Goal: Task Accomplishment & Management: Manage account settings

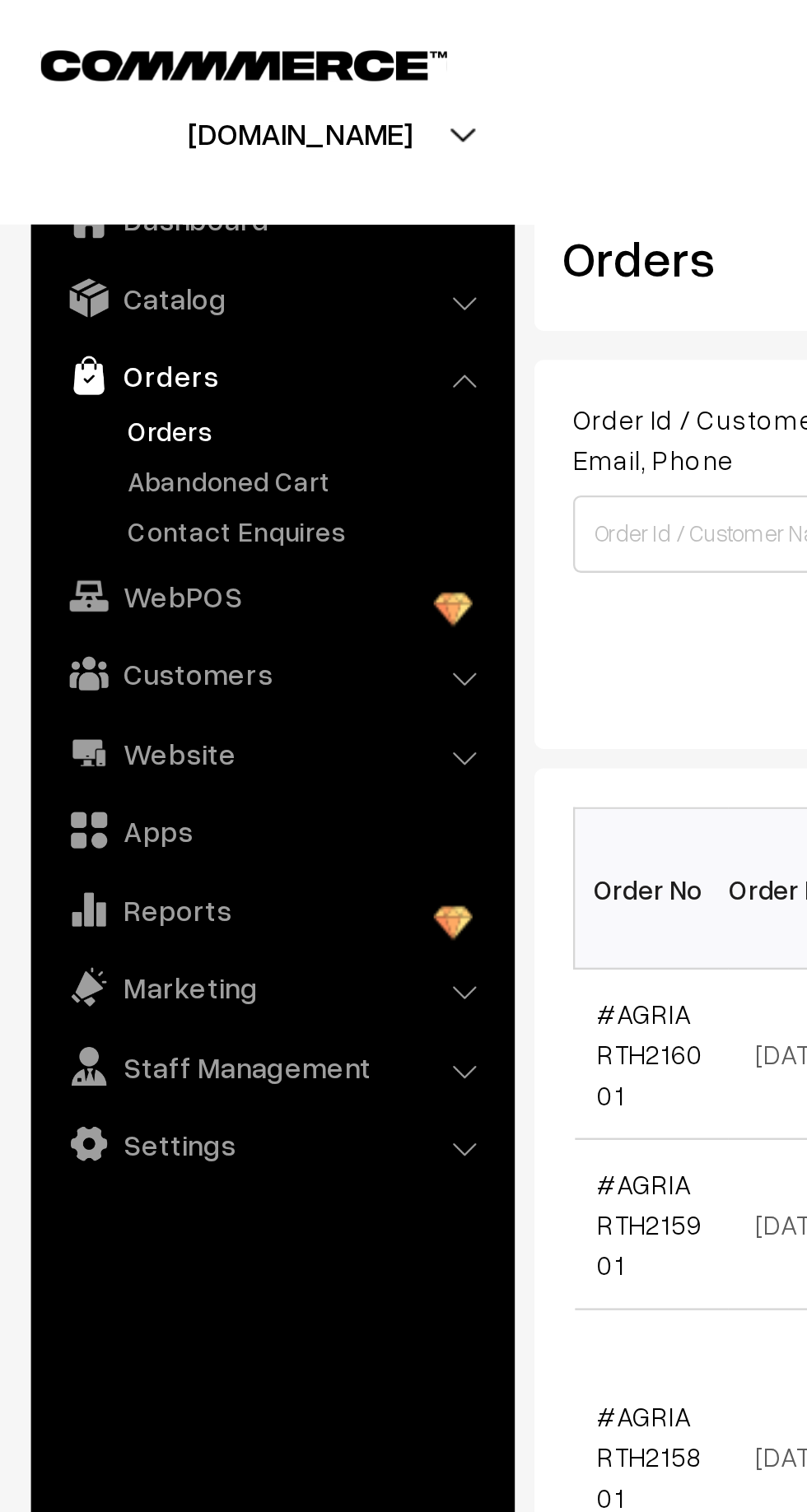
click at [77, 188] on link "Orders" at bounding box center [135, 183] width 163 height 18
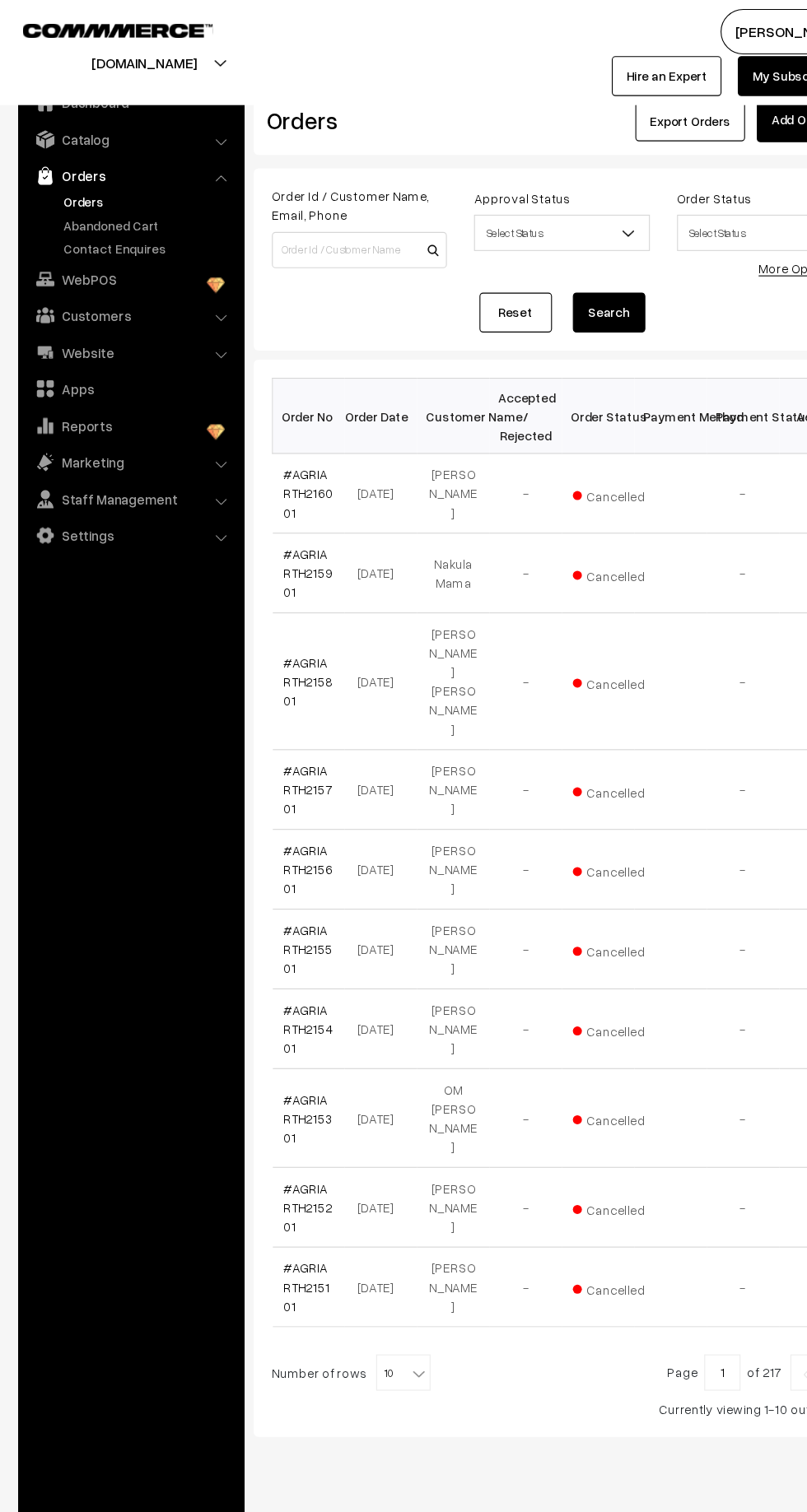
click at [125, 208] on link "Abandoned Cart" at bounding box center [135, 205] width 163 height 18
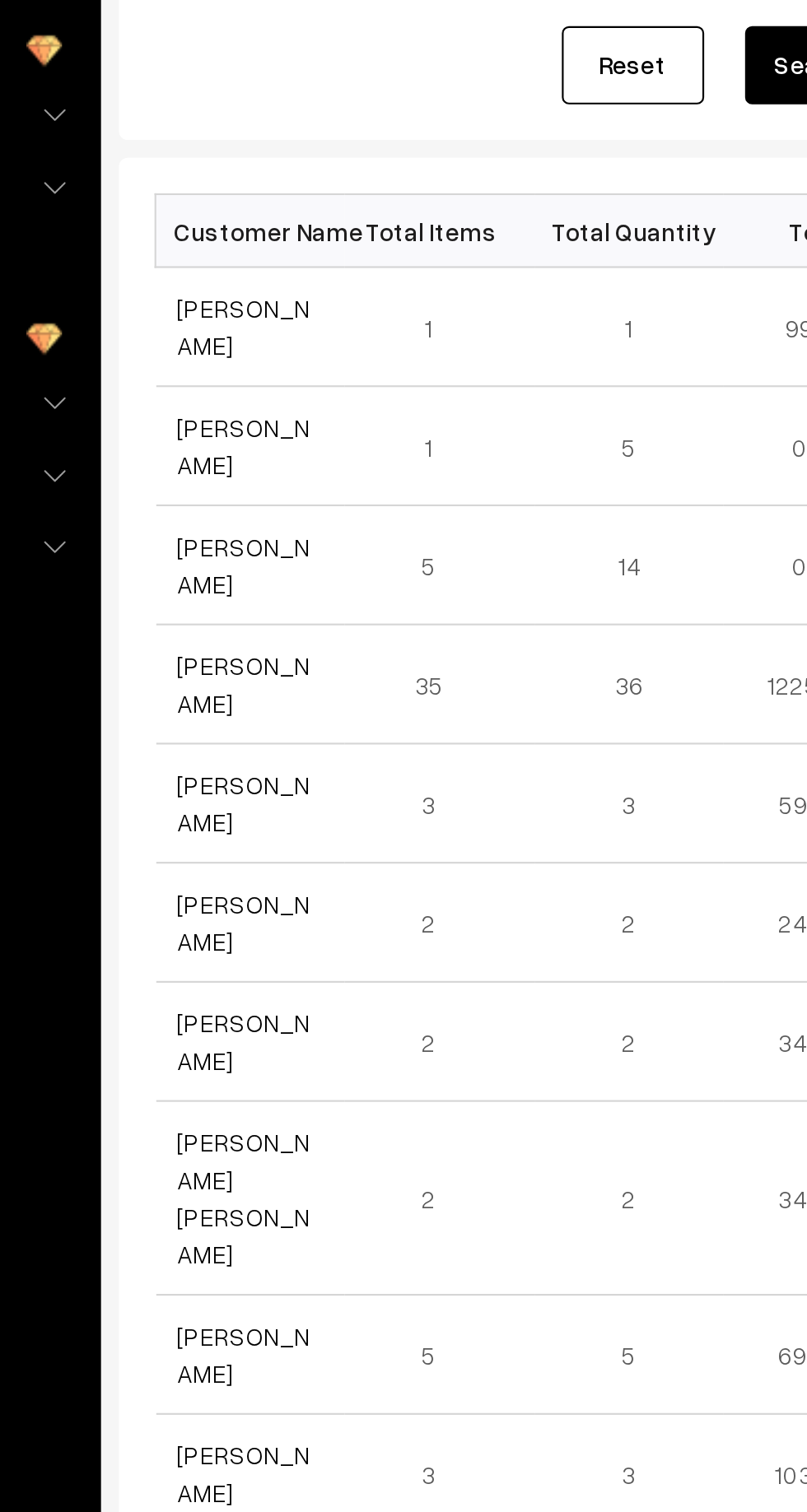
click at [276, 381] on link "[PERSON_NAME]" at bounding box center [289, 387] width 62 height 32
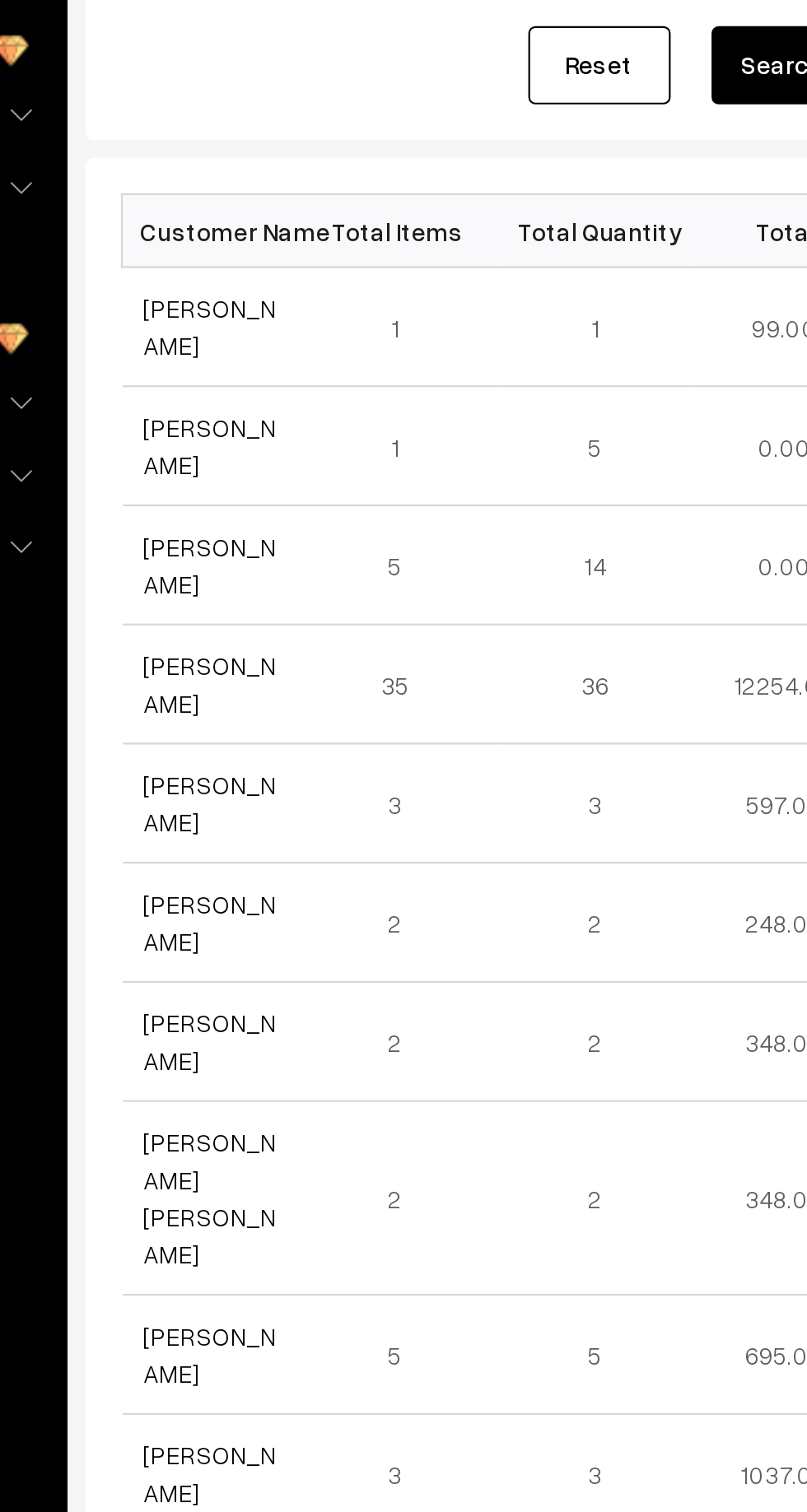
click at [275, 542] on link "[PERSON_NAME]" at bounding box center [289, 553] width 62 height 32
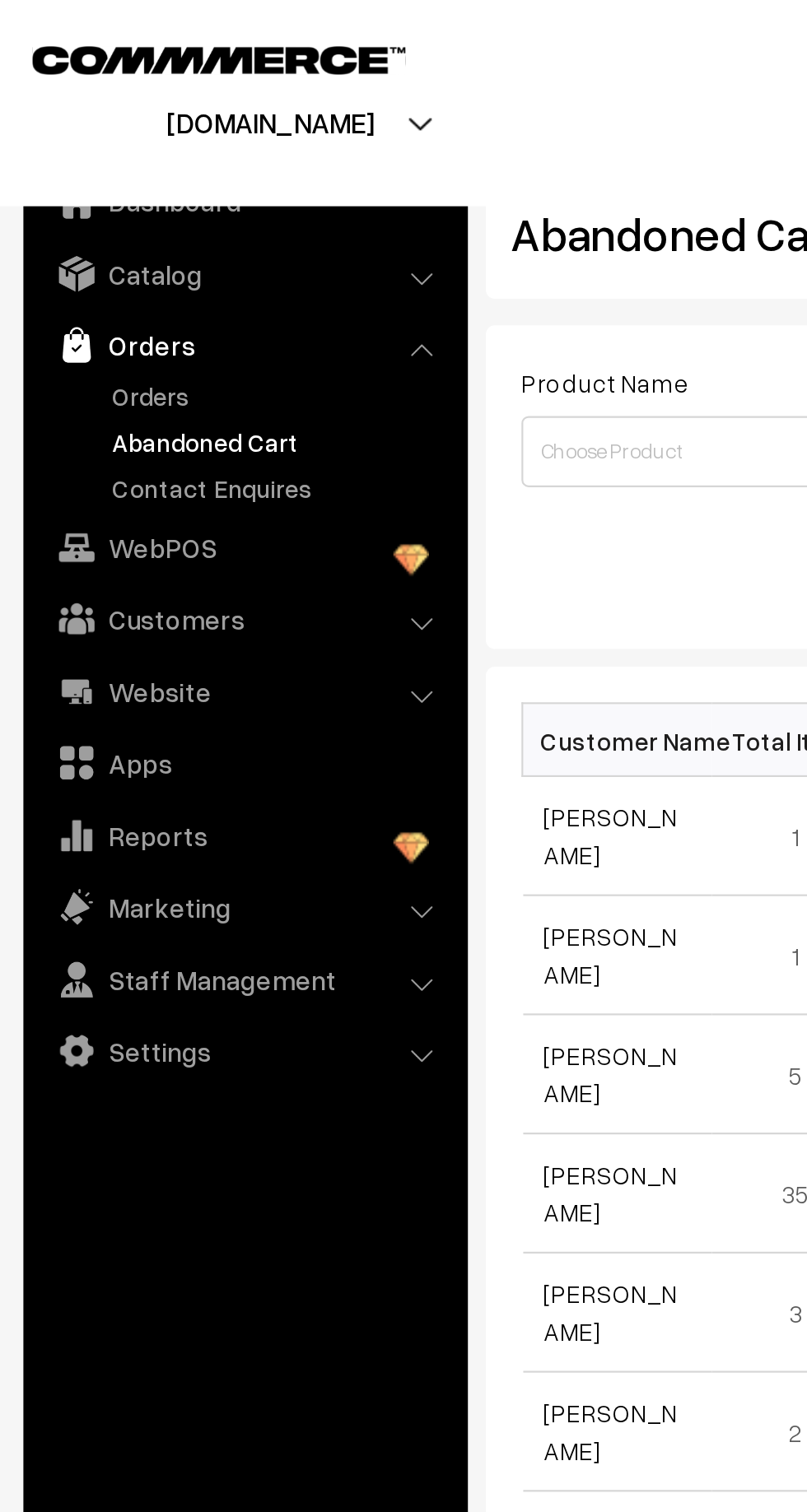
click at [93, 187] on link "Orders" at bounding box center [135, 183] width 163 height 18
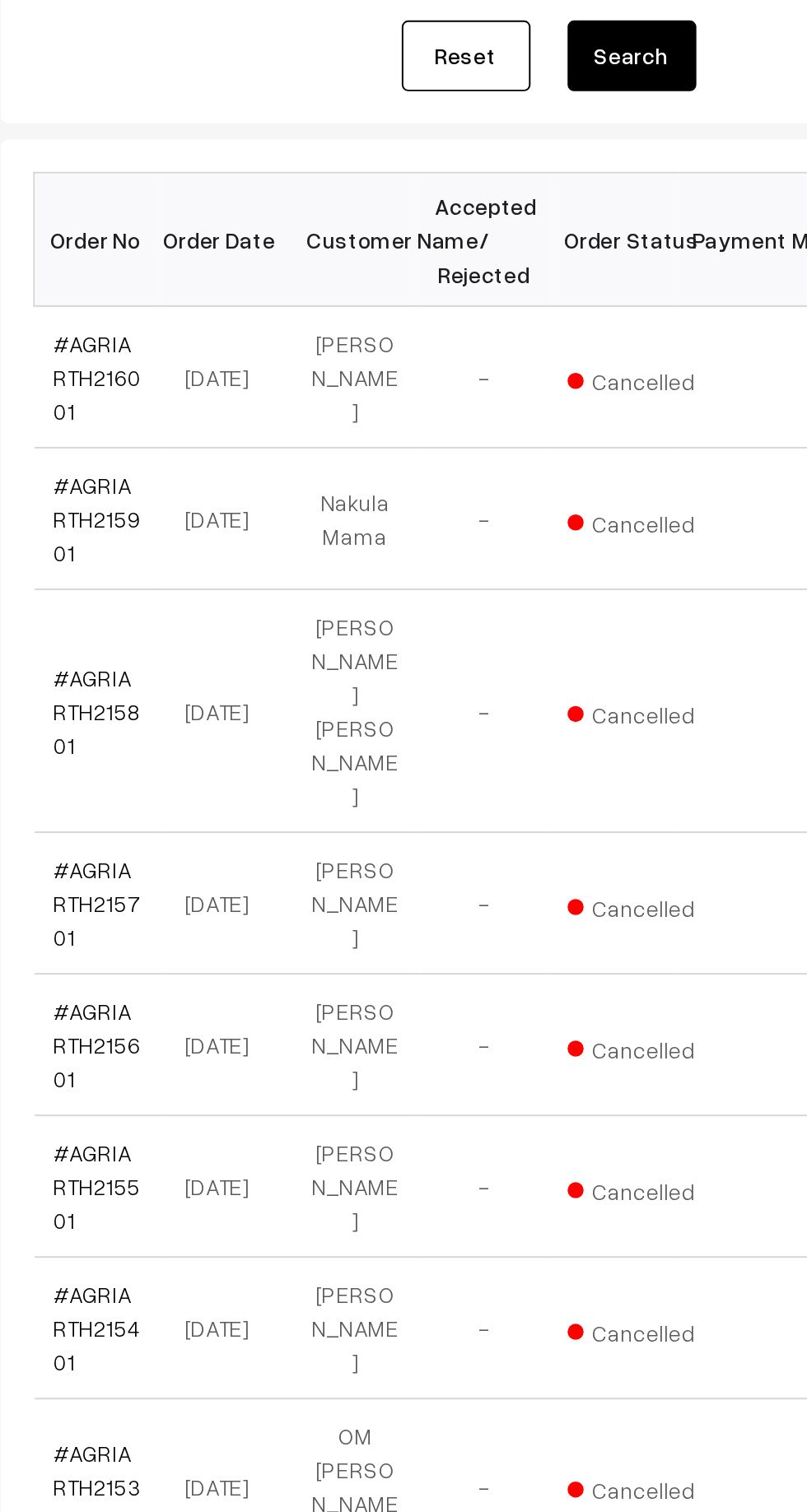
click at [419, 449] on td "[PERSON_NAME]" at bounding box center [411, 448] width 66 height 72
click at [280, 452] on link "#AGRIARTH216001" at bounding box center [280, 447] width 45 height 48
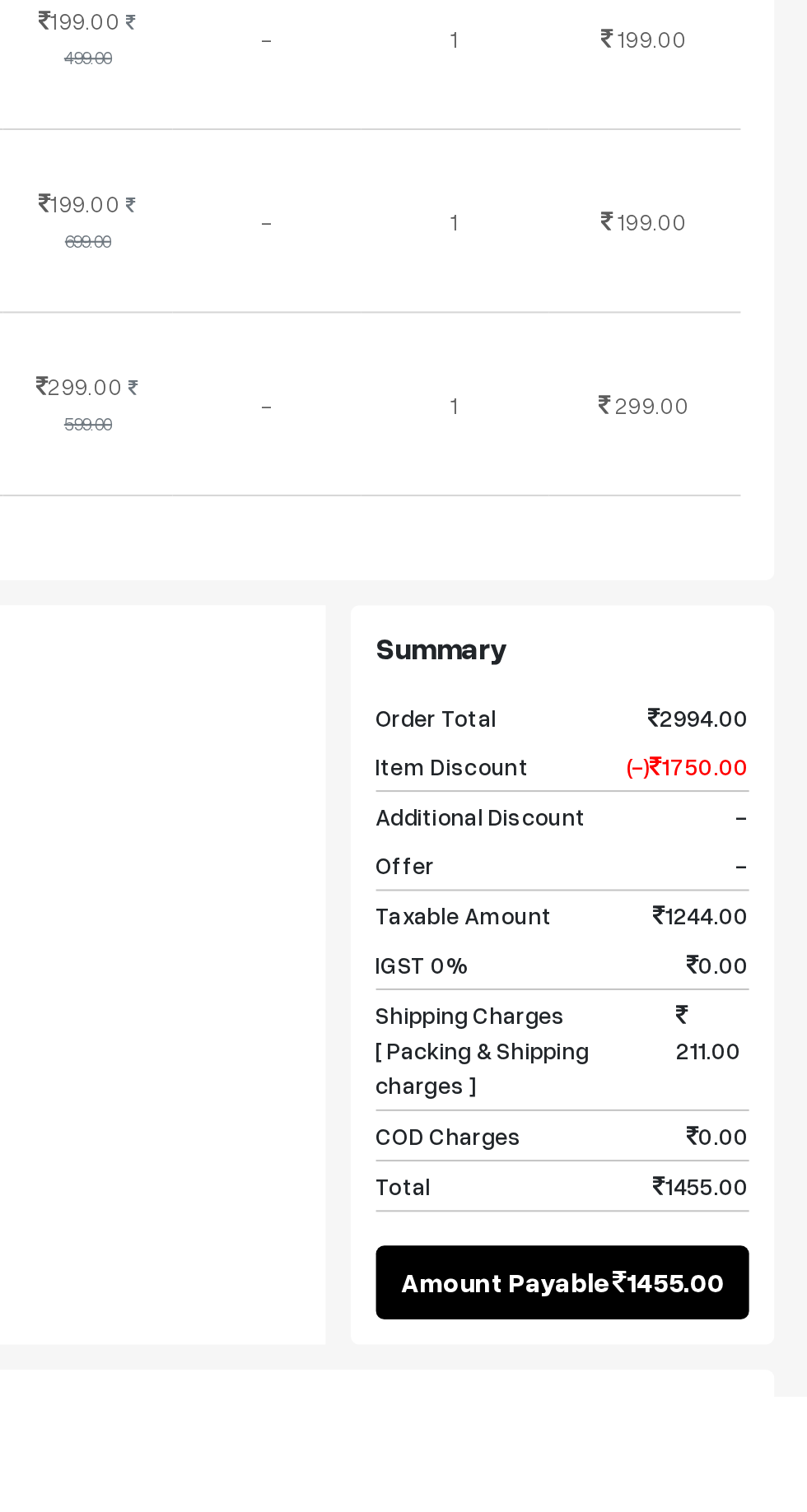
scroll to position [74, 0]
